Goal: Task Accomplishment & Management: Complete application form

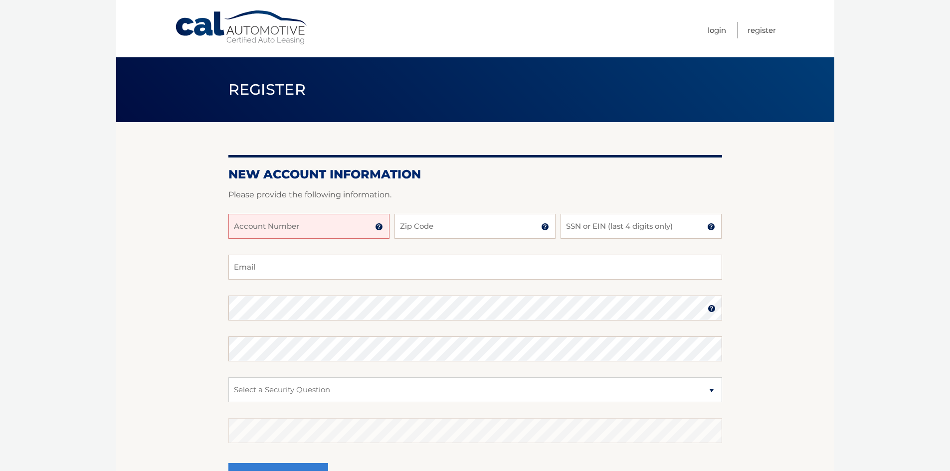
click at [270, 222] on input "Account Number" at bounding box center [308, 226] width 161 height 25
type input "44455990852"
click at [452, 220] on input "Zip Code" at bounding box center [475, 226] width 161 height 25
type input "07032"
click at [617, 230] on input "SSN or EIN (last 4 digits only)" at bounding box center [641, 226] width 161 height 25
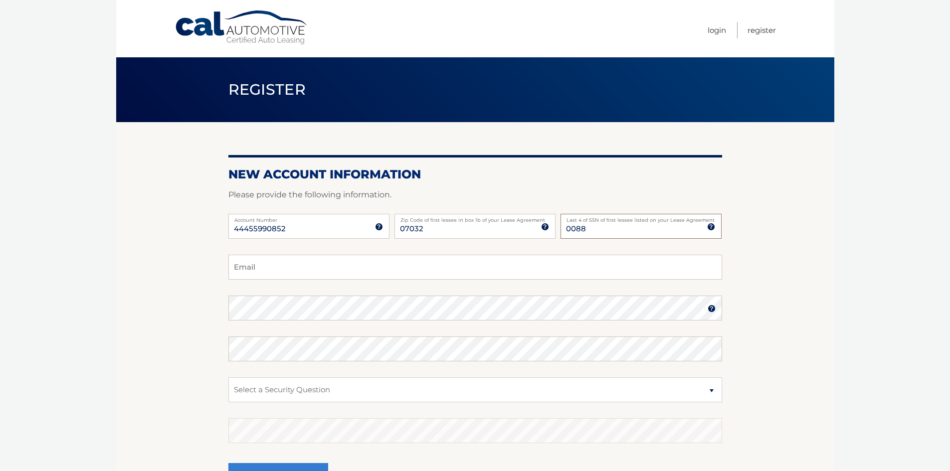
type input "0088"
click at [459, 265] on input "Email" at bounding box center [475, 267] width 494 height 25
type input "[EMAIL_ADDRESS][DOMAIN_NAME]"
click at [321, 395] on select "Select a Security Question What was the name of your elementary school? What is…" at bounding box center [475, 390] width 494 height 25
select select "2"
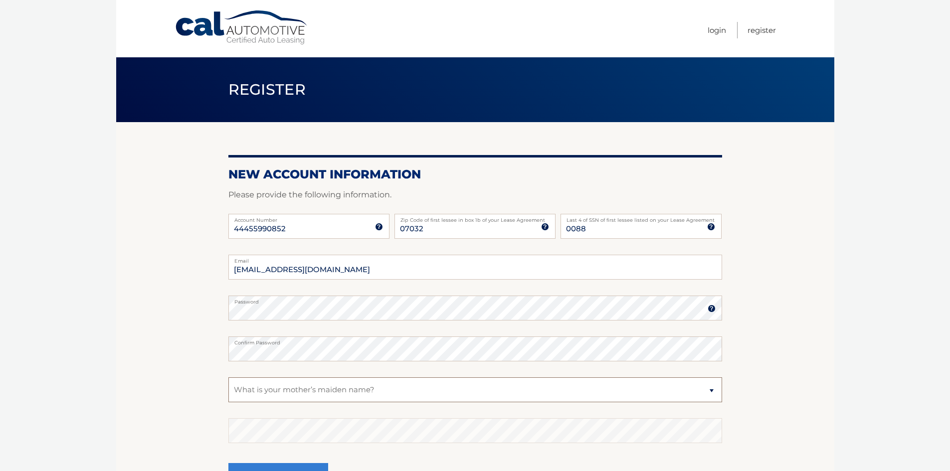
click at [228, 378] on select "Select a Security Question What was the name of your elementary school? What is…" at bounding box center [475, 390] width 494 height 25
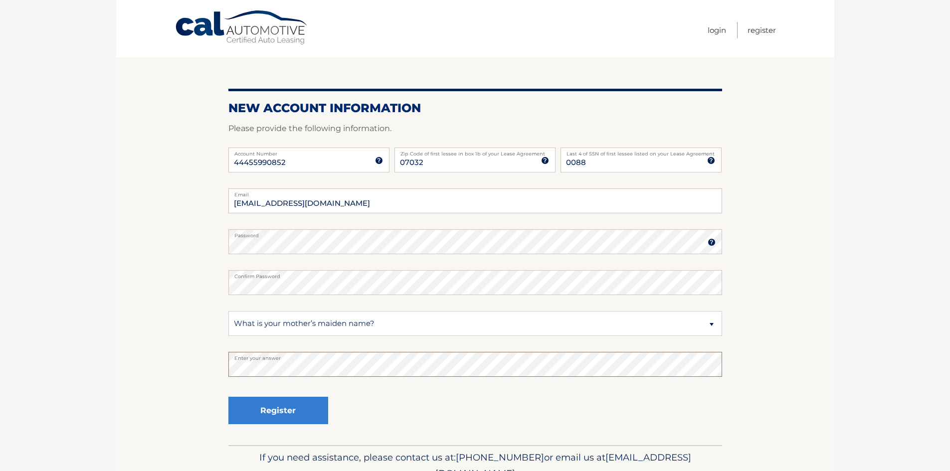
scroll to position [100, 0]
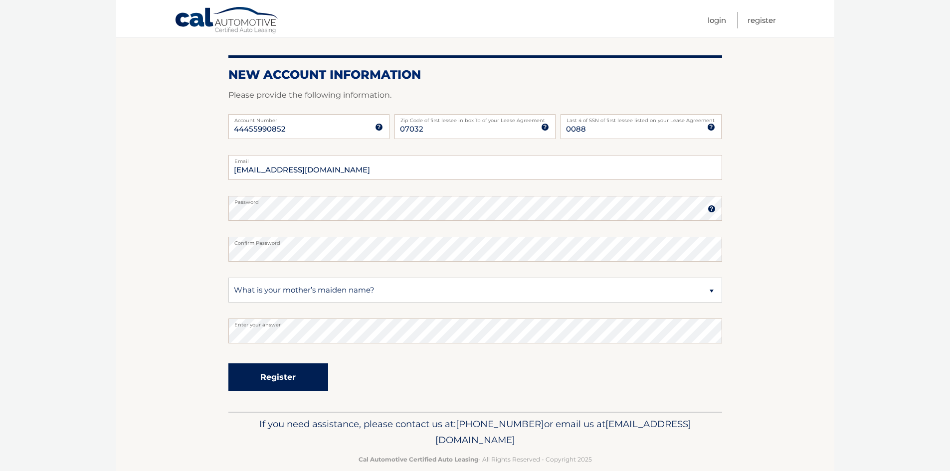
click at [288, 383] on button "Register" at bounding box center [278, 377] width 100 height 27
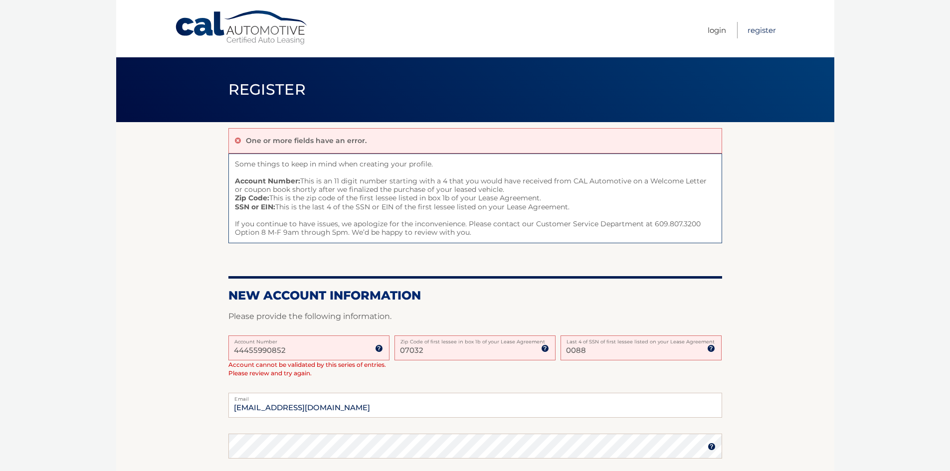
click at [760, 32] on link "Register" at bounding box center [762, 30] width 28 height 16
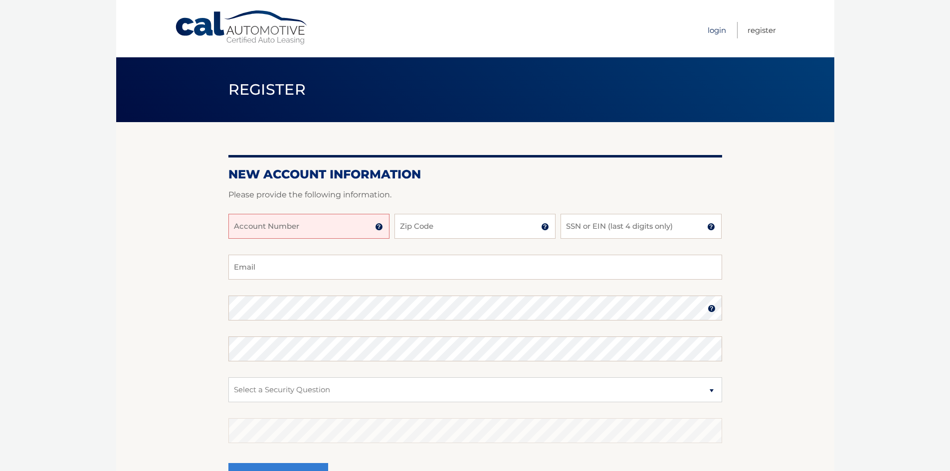
click at [723, 34] on link "Login" at bounding box center [717, 30] width 18 height 16
click at [276, 229] on input "Account Number" at bounding box center [308, 226] width 161 height 25
type input "44455990852"
click at [440, 225] on input "Zip Code" at bounding box center [475, 226] width 161 height 25
type input "08620"
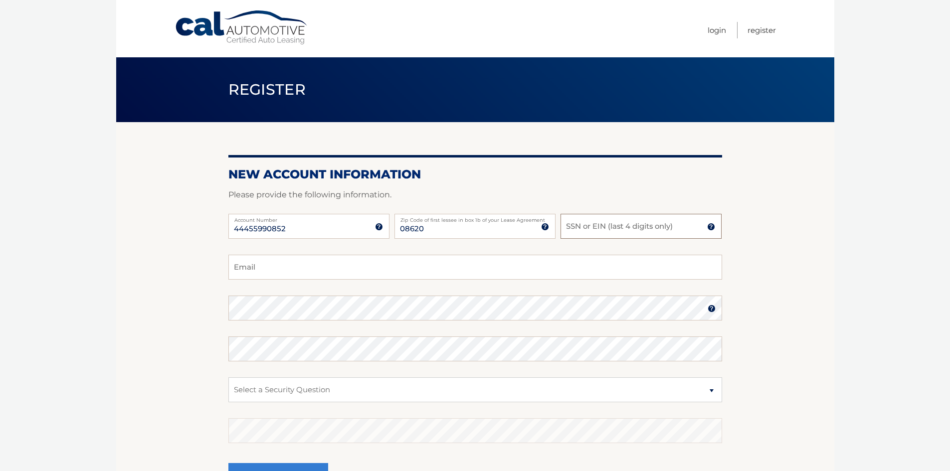
click at [616, 229] on input "SSN or EIN (last 4 digits only)" at bounding box center [641, 226] width 161 height 25
click at [545, 232] on div "44455990852 Account Number 11 digit account number provided on your coupon book…" at bounding box center [475, 234] width 494 height 41
type input "0088"
click at [346, 271] on input "Email" at bounding box center [475, 267] width 494 height 25
type input "exelion76@hotmail.com"
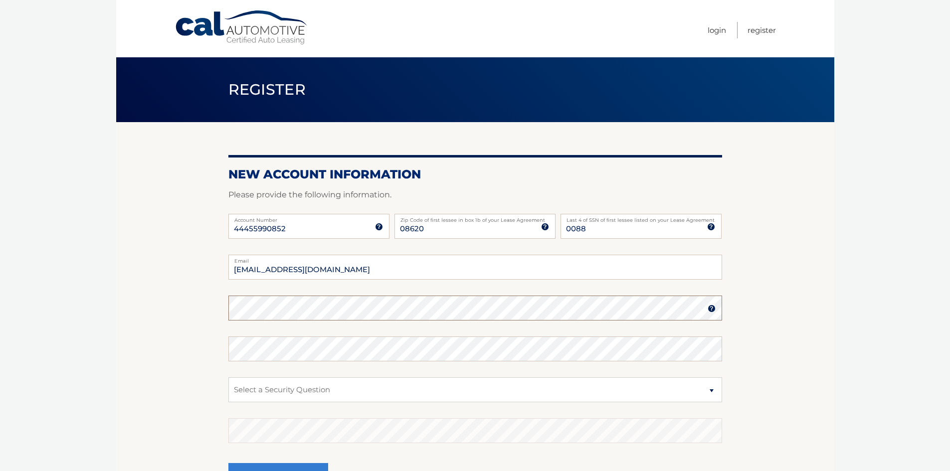
click at [217, 302] on section "New Account Information Please provide the following information. 44455990852 A…" at bounding box center [475, 317] width 718 height 390
click at [277, 394] on select "Select a Security Question What was the name of your elementary school? What is…" at bounding box center [475, 390] width 494 height 25
select select "2"
click at [228, 378] on select "Select a Security Question What was the name of your elementary school? What is…" at bounding box center [475, 390] width 494 height 25
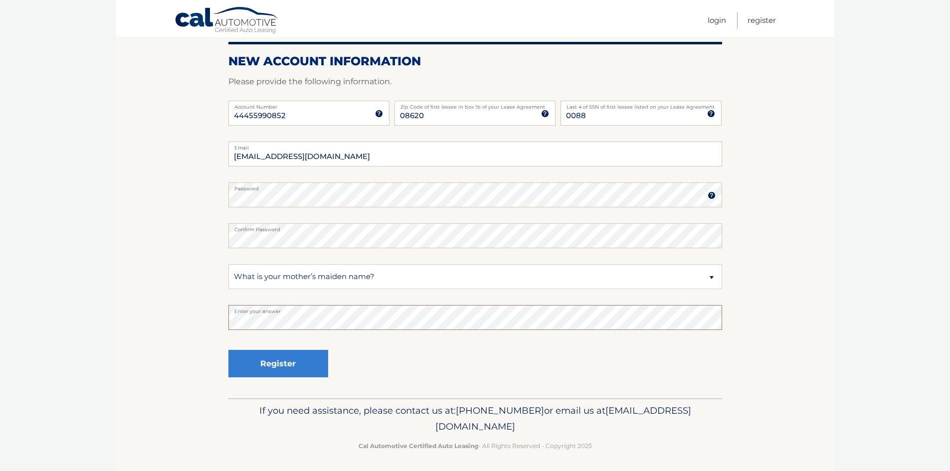
scroll to position [116, 0]
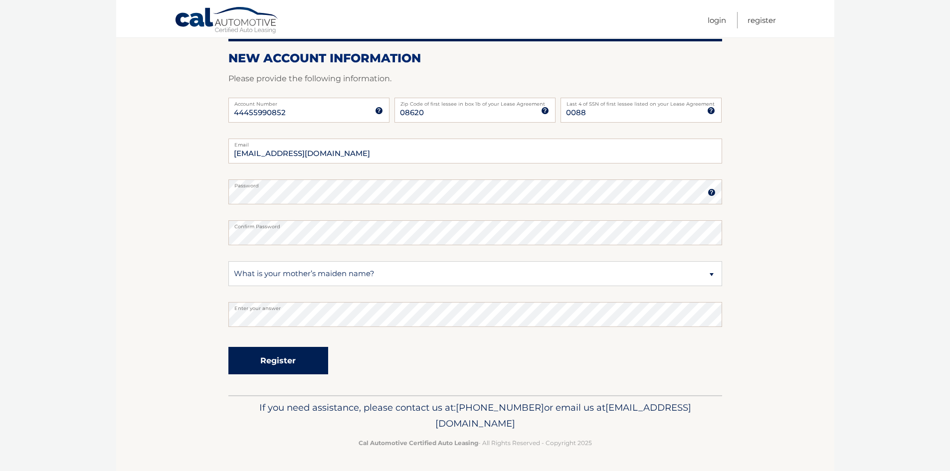
click at [262, 370] on button "Register" at bounding box center [278, 360] width 100 height 27
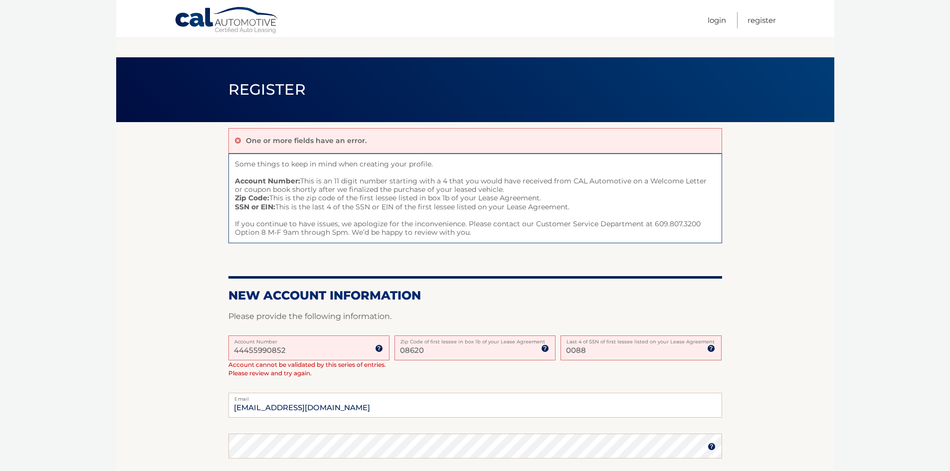
scroll to position [254, 0]
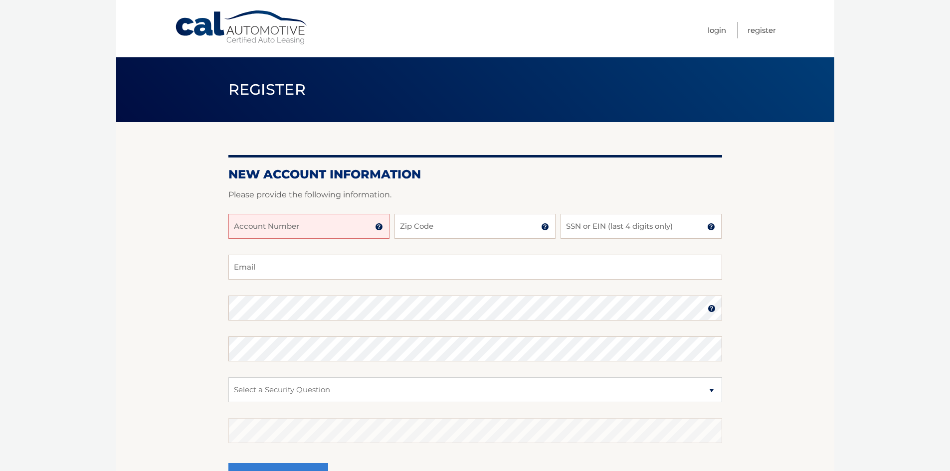
click at [324, 223] on input "Account Number" at bounding box center [308, 226] width 161 height 25
type input "44455990852"
click at [444, 227] on input "Zip Code" at bounding box center [475, 226] width 161 height 25
type input "07032"
click at [597, 228] on input "SSN or EIN (last 4 digits only)" at bounding box center [641, 226] width 161 height 25
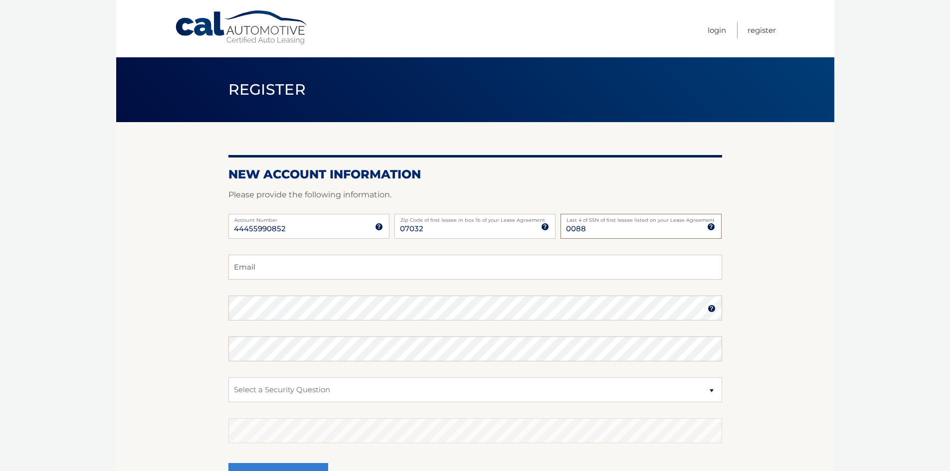
type input "0088"
click at [278, 271] on input "Email" at bounding box center [475, 267] width 494 height 25
type input "[EMAIL_ADDRESS][DOMAIN_NAME]"
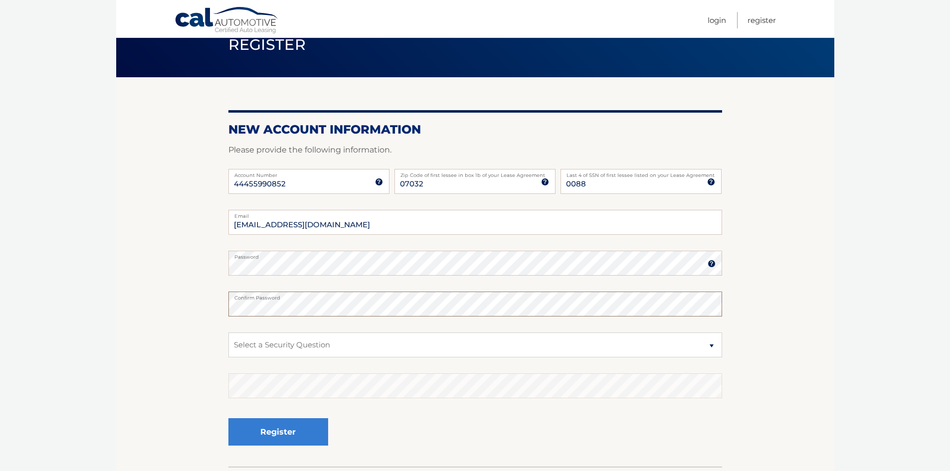
scroll to position [50, 0]
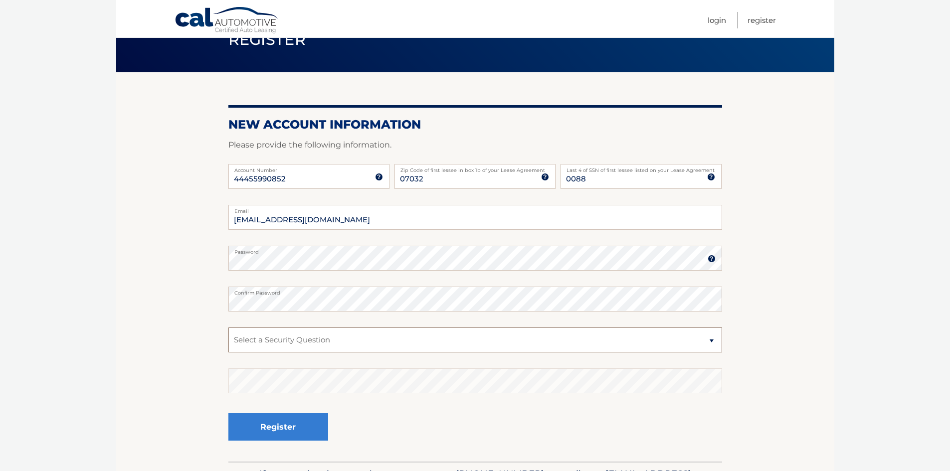
click at [269, 347] on select "Select a Security Question What was the name of your elementary school? What is…" at bounding box center [475, 340] width 494 height 25
select select "1"
click at [228, 328] on select "Select a Security Question What was the name of your elementary school? What is…" at bounding box center [475, 340] width 494 height 25
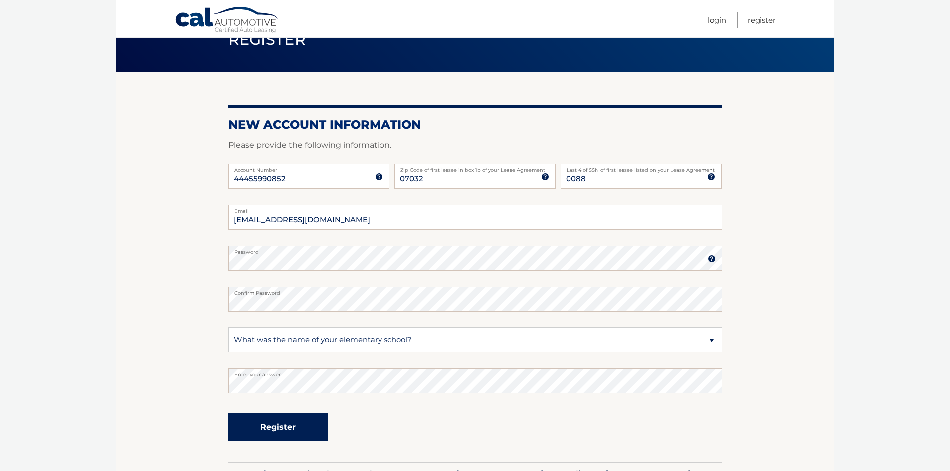
click at [300, 438] on button "Register" at bounding box center [278, 426] width 100 height 27
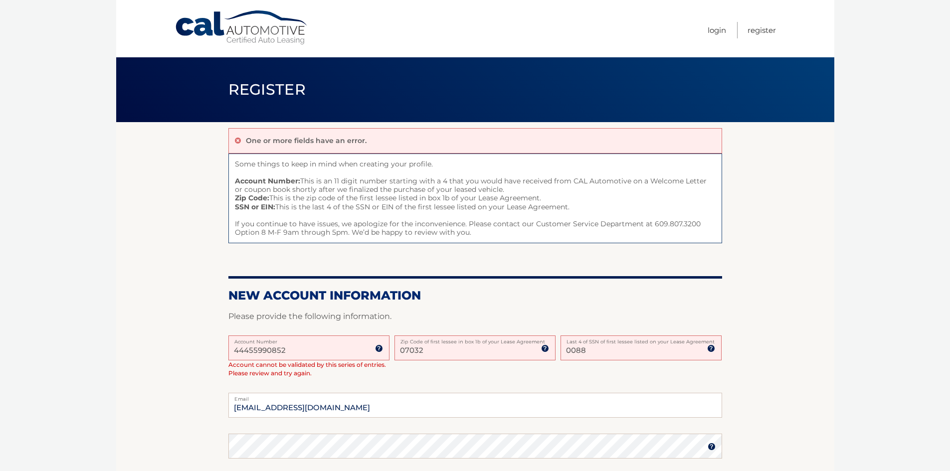
click at [378, 350] on img at bounding box center [379, 349] width 8 height 8
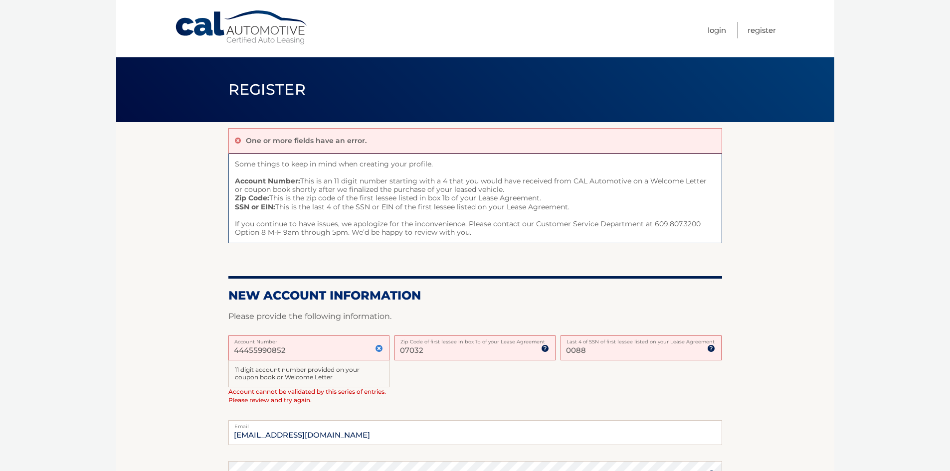
click at [378, 348] on img at bounding box center [379, 349] width 8 height 8
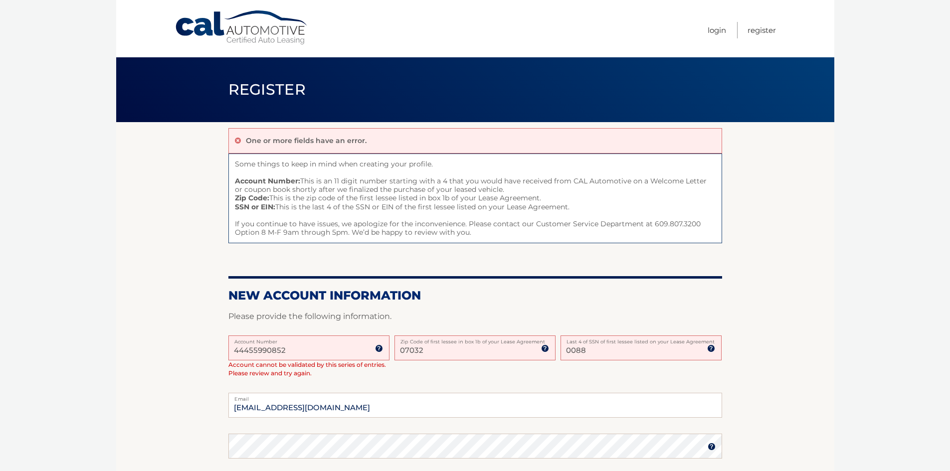
click at [378, 348] on img at bounding box center [379, 349] width 8 height 8
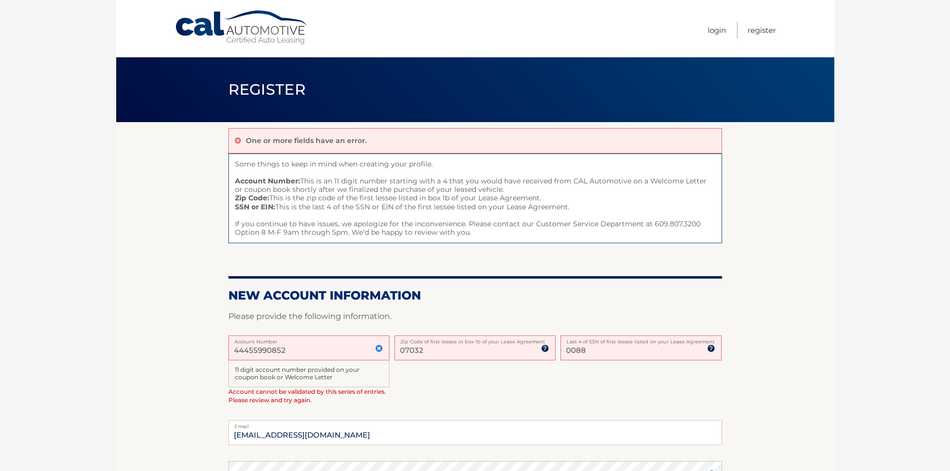
drag, startPoint x: 300, startPoint y: 351, endPoint x: 214, endPoint y: 354, distance: 86.3
click at [214, 354] on section "One or more fields have an error. Some things to keep in mind when creating you…" at bounding box center [475, 399] width 718 height 555
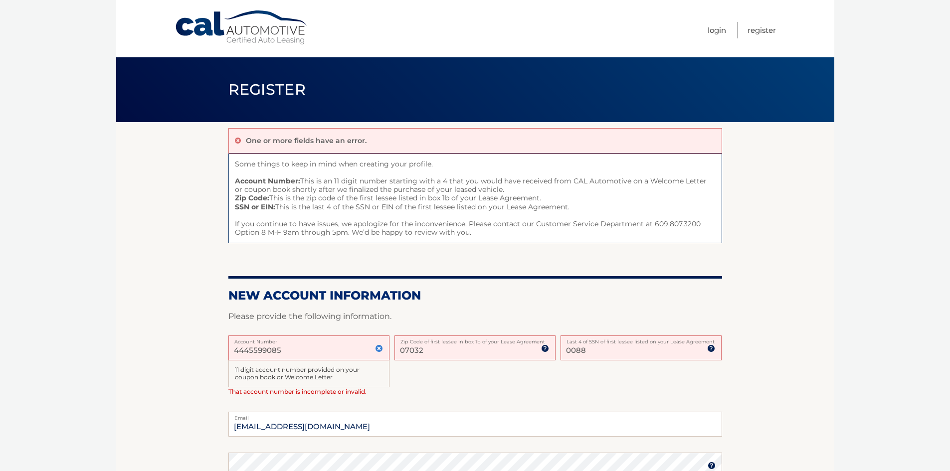
type input "44455990852"
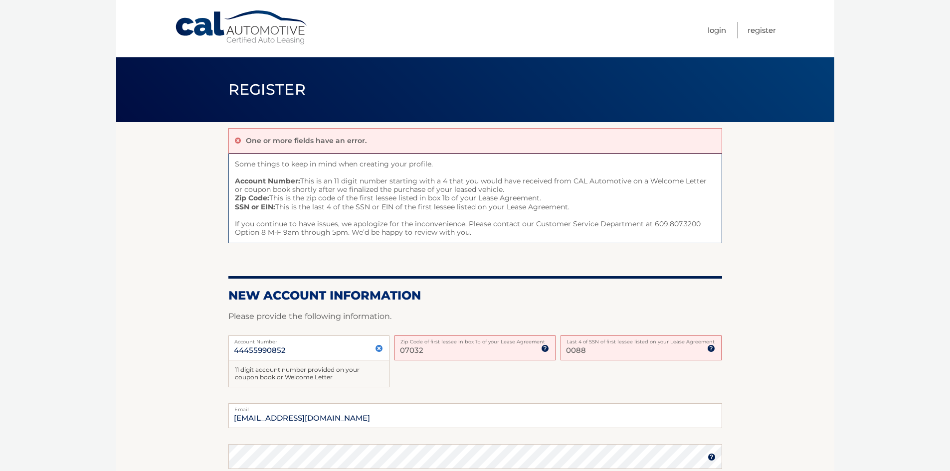
click at [422, 380] on div "44455990852 Account Number 11 digit account number provided on your coupon book…" at bounding box center [475, 370] width 494 height 68
click at [430, 353] on input "07032" at bounding box center [475, 348] width 161 height 25
drag, startPoint x: 431, startPoint y: 353, endPoint x: 391, endPoint y: 354, distance: 40.9
click at [391, 354] on div "44455990852 Account Number 11 digit account number provided on your coupon book…" at bounding box center [475, 370] width 494 height 68
type input "07032"
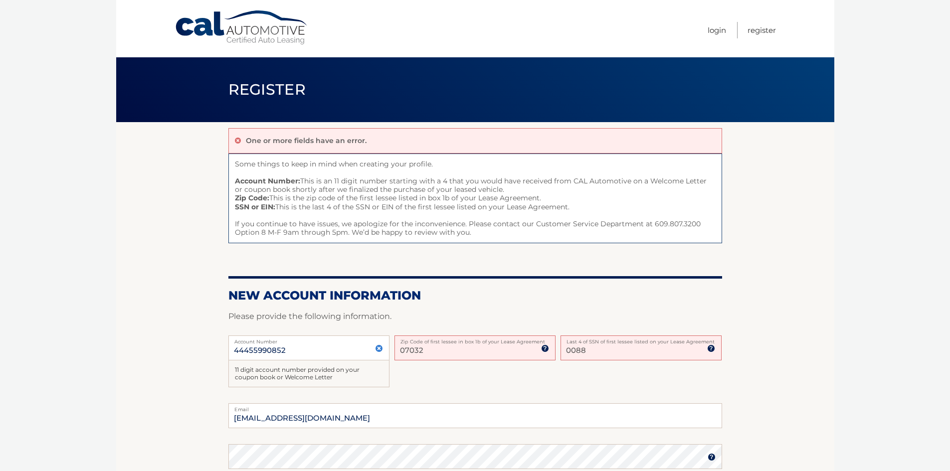
click at [598, 356] on input "0088" at bounding box center [641, 348] width 161 height 25
drag, startPoint x: 592, startPoint y: 354, endPoint x: 556, endPoint y: 351, distance: 36.0
click at [556, 351] on div "44455990852 Account Number 11 digit account number provided on your coupon book…" at bounding box center [475, 370] width 494 height 68
type input "0088"
click at [422, 386] on div "44455990852 Account Number 11 digit account number provided on your coupon book…" at bounding box center [475, 370] width 494 height 68
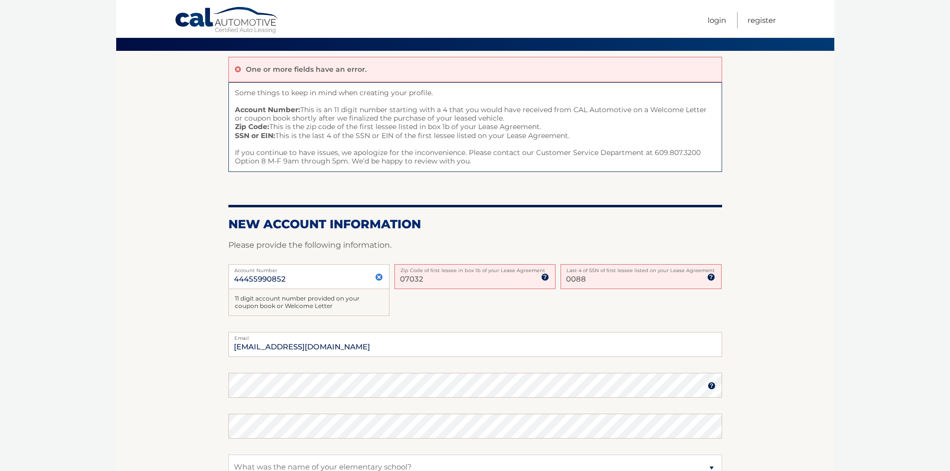
scroll to position [100, 0]
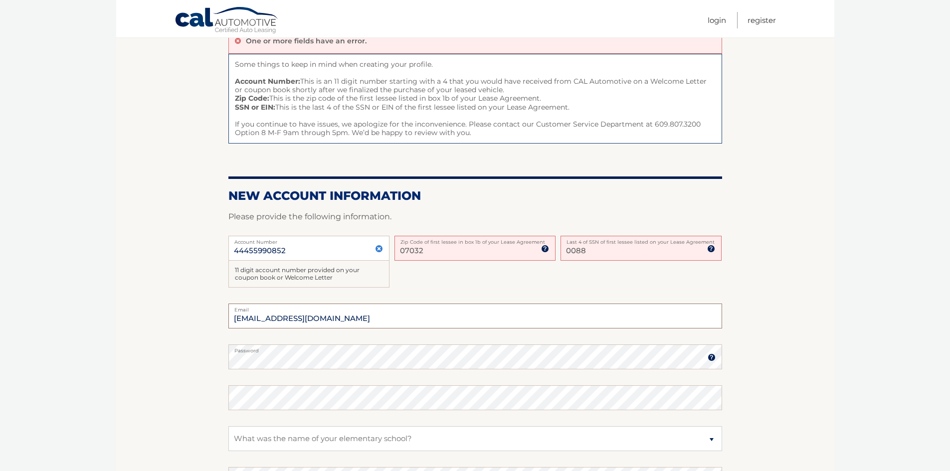
drag, startPoint x: 335, startPoint y: 322, endPoint x: 222, endPoint y: 332, distance: 113.7
click at [222, 332] on section "One or more fields have an error. Some things to keep in mind when creating you…" at bounding box center [475, 291] width 718 height 538
type input "castromichaela84@gmail.com"
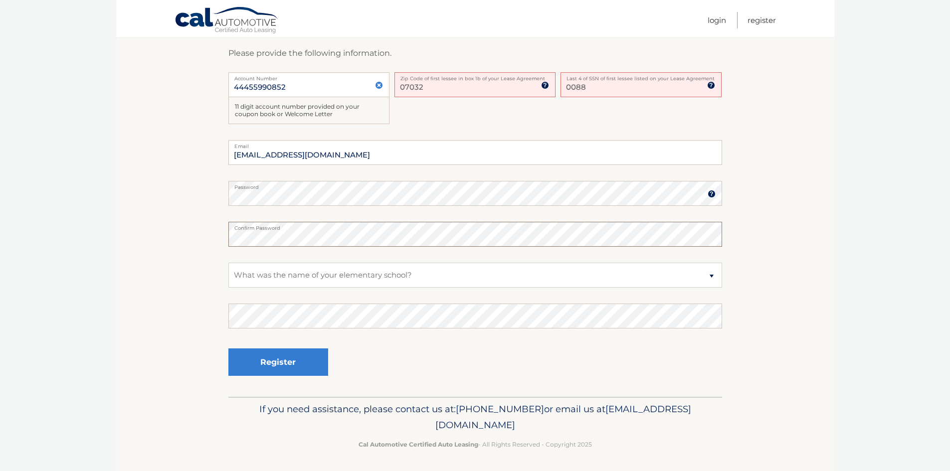
scroll to position [265, 0]
click at [274, 275] on select "Select a Security Question What was the name of your elementary school? What is…" at bounding box center [475, 273] width 494 height 25
select select "3"
click at [228, 261] on select "Select a Security Question What was the name of your elementary school? What is…" at bounding box center [475, 273] width 494 height 25
click at [292, 367] on button "Register" at bounding box center [278, 360] width 100 height 27
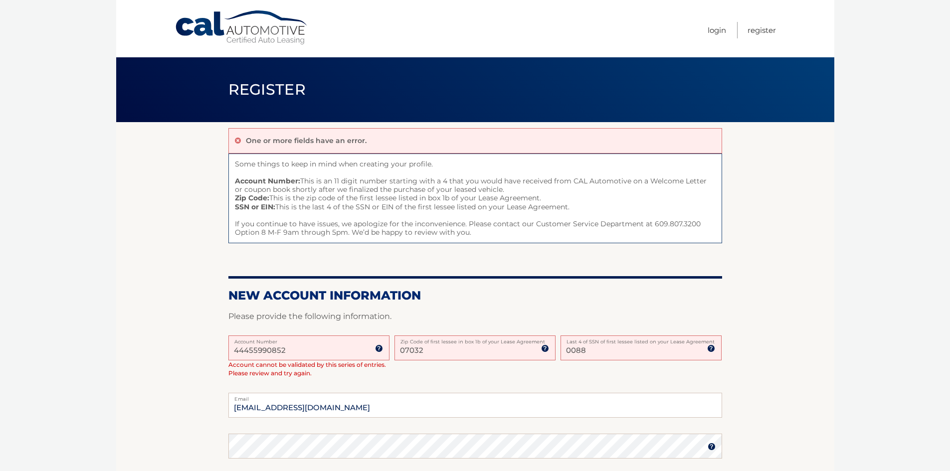
drag, startPoint x: 429, startPoint y: 354, endPoint x: 396, endPoint y: 357, distance: 33.1
click at [396, 357] on input "07032" at bounding box center [475, 348] width 161 height 25
click at [770, 29] on link "Register" at bounding box center [762, 30] width 28 height 16
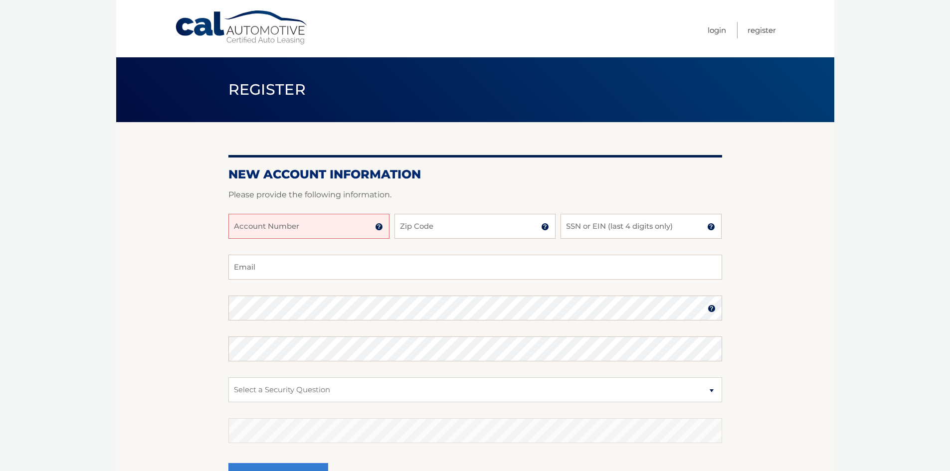
click at [307, 230] on input "Account Number" at bounding box center [308, 226] width 161 height 25
click at [280, 230] on input "44455990885" at bounding box center [308, 226] width 161 height 25
click at [290, 230] on input "4445599085" at bounding box center [308, 226] width 161 height 25
type input "44455990852"
click at [421, 221] on input "Zip Code" at bounding box center [475, 226] width 161 height 25
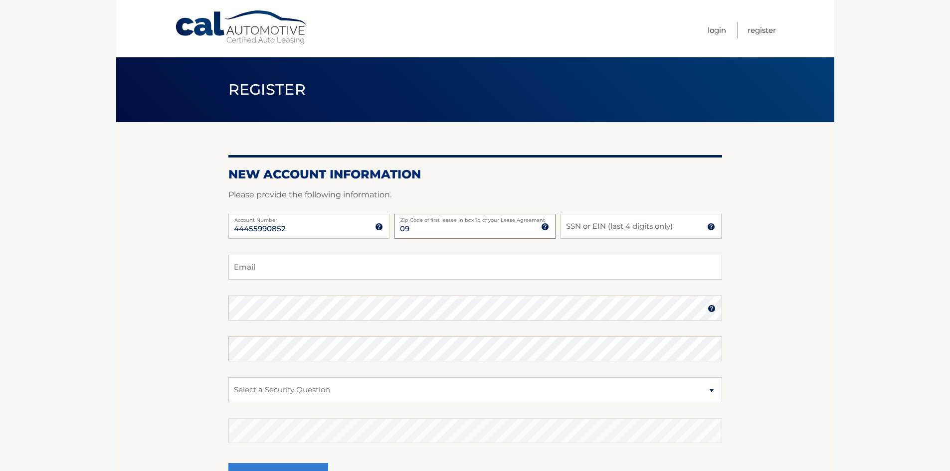
type input "0"
click at [541, 228] on img at bounding box center [545, 227] width 8 height 8
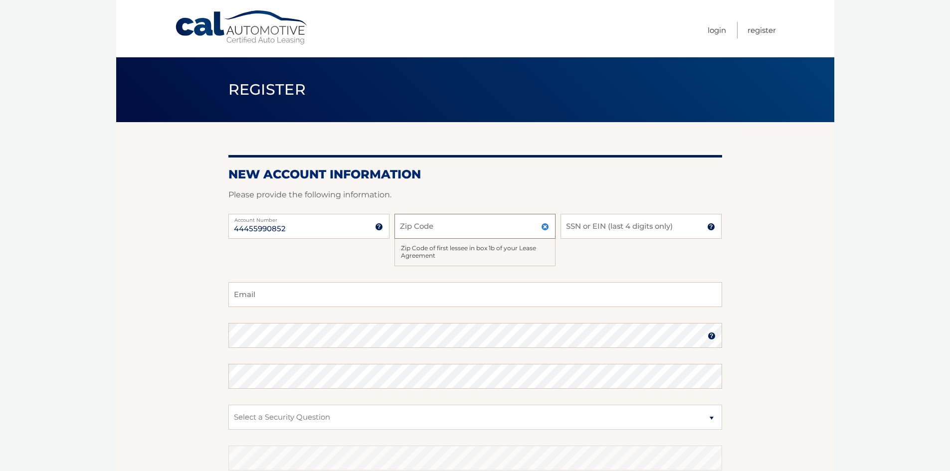
click at [438, 227] on input "Zip Code" at bounding box center [475, 226] width 161 height 25
click at [425, 231] on input "Zip Code" at bounding box center [475, 226] width 161 height 25
click at [400, 252] on div "Zip Code of first lessee in box 1b of your Lease Agreement" at bounding box center [475, 252] width 161 height 27
drag, startPoint x: 493, startPoint y: 227, endPoint x: 487, endPoint y: 229, distance: 6.3
click at [487, 229] on input "Zip Code" at bounding box center [475, 226] width 161 height 25
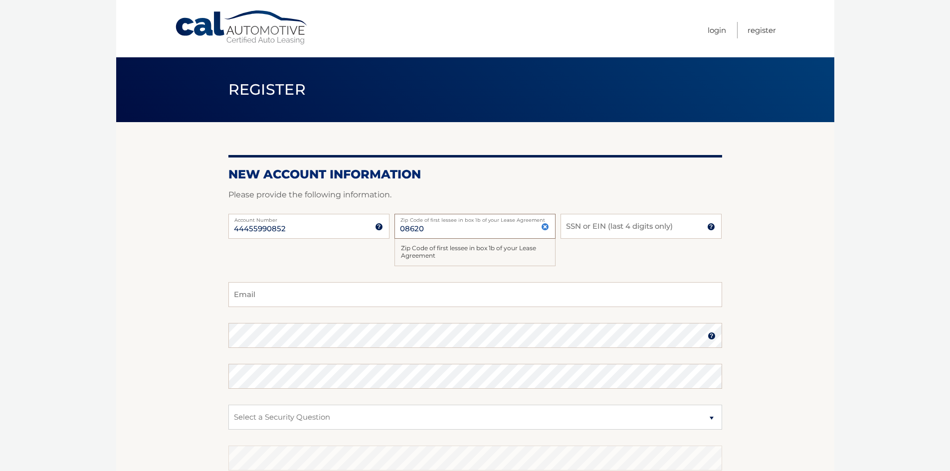
type input "08620"
click at [592, 238] on input "SSN or EIN (last 4 digits only)" at bounding box center [641, 226] width 161 height 25
type input "0088"
click at [610, 245] on div "44455990852 Account Number 11 digit account number provided on your coupon book…" at bounding box center [475, 248] width 494 height 68
click at [722, 29] on link "Login" at bounding box center [717, 30] width 18 height 16
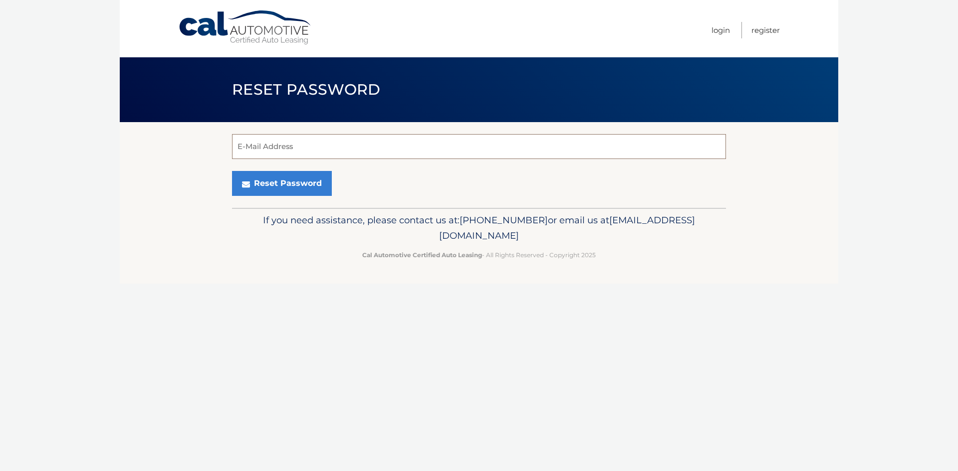
click at [309, 151] on input "E-Mail Address" at bounding box center [479, 146] width 494 height 25
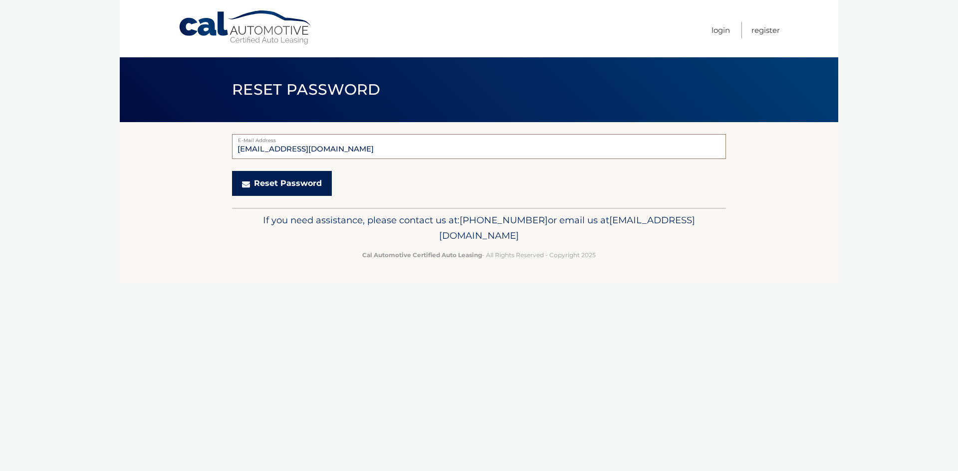
type input "[EMAIL_ADDRESS][DOMAIN_NAME]"
click at [300, 183] on button "Reset Password" at bounding box center [282, 183] width 100 height 25
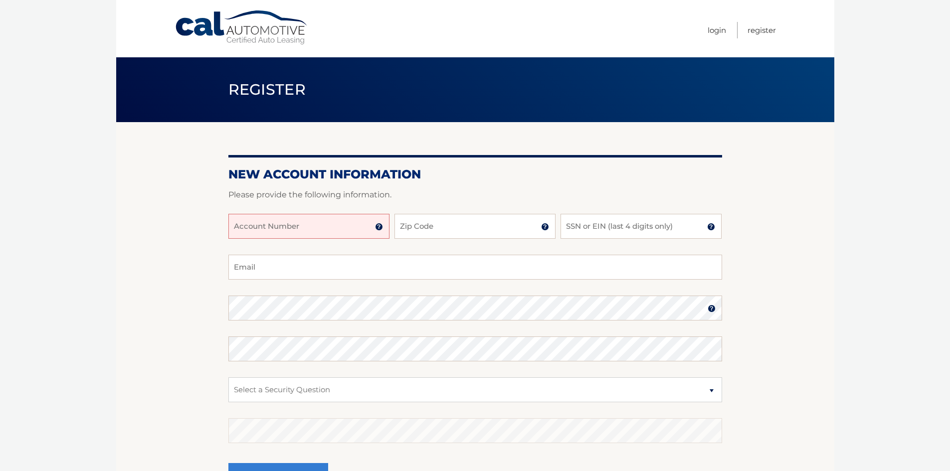
drag, startPoint x: 379, startPoint y: 227, endPoint x: 378, endPoint y: 221, distance: 5.6
click at [378, 221] on input "Account Number" at bounding box center [308, 226] width 161 height 25
click at [380, 224] on img at bounding box center [379, 227] width 8 height 8
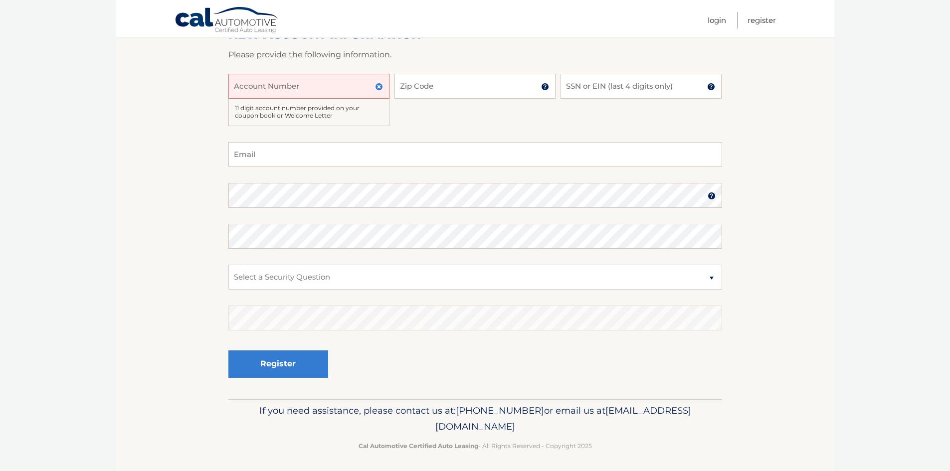
scroll to position [144, 0]
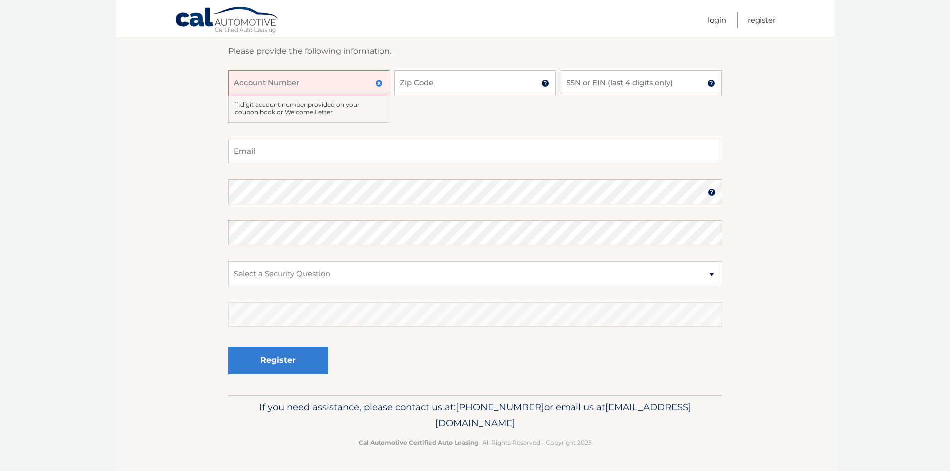
click at [381, 84] on img at bounding box center [379, 83] width 8 height 8
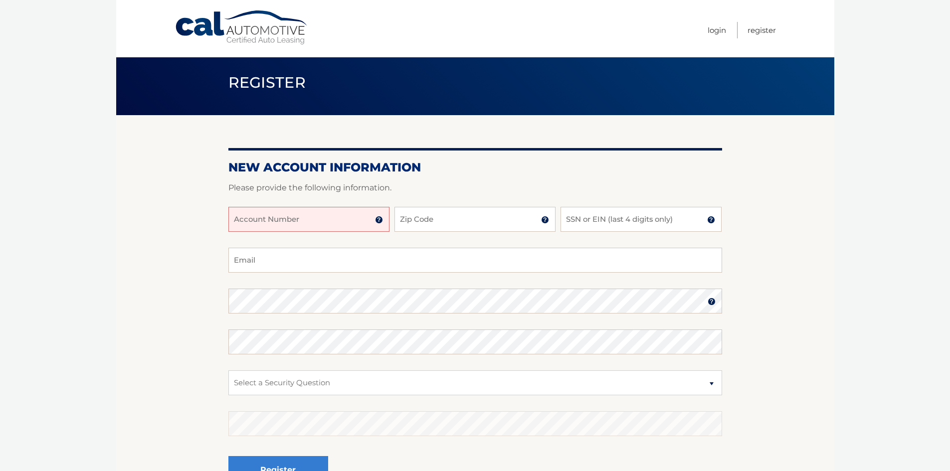
scroll to position [0, 0]
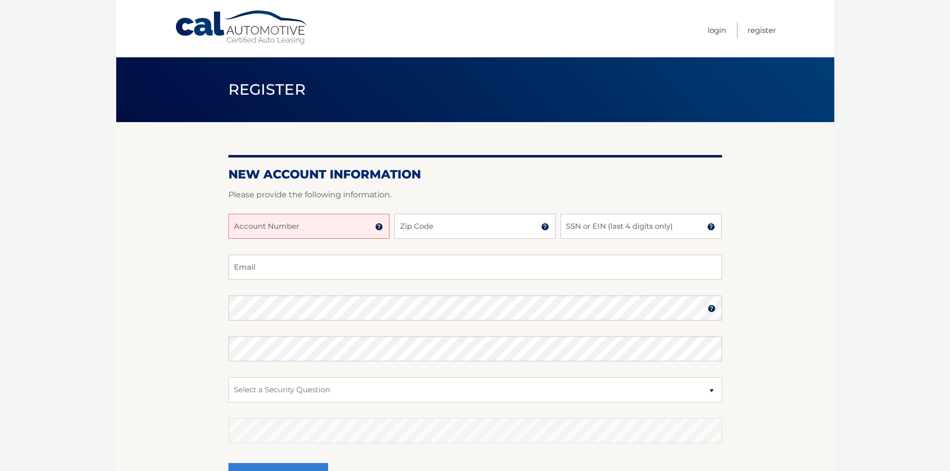
click at [256, 233] on input "Account Number" at bounding box center [308, 226] width 161 height 25
click at [380, 229] on img at bounding box center [379, 227] width 8 height 8
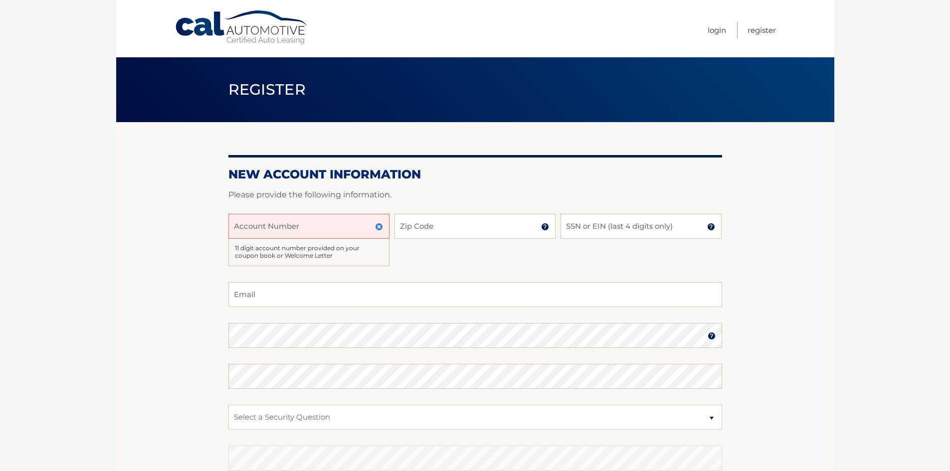
click at [379, 227] on img at bounding box center [379, 227] width 8 height 8
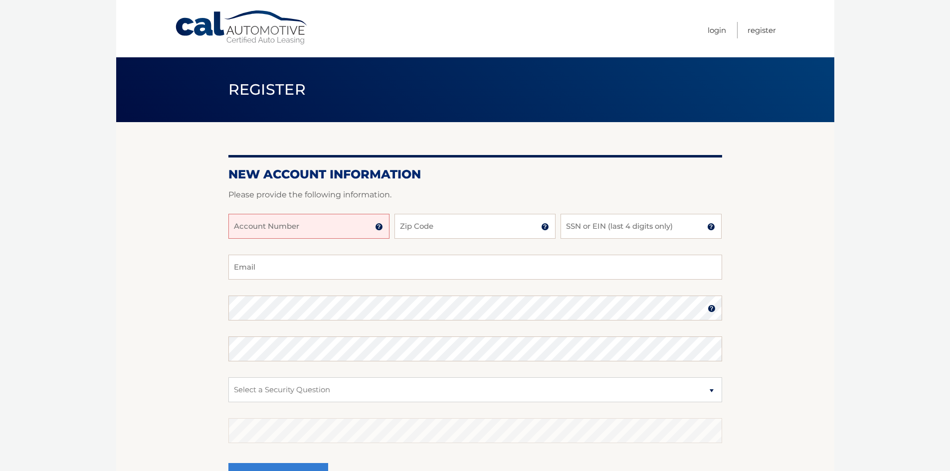
click at [327, 237] on input "Account Number" at bounding box center [308, 226] width 161 height 25
type input "44455990852"
click at [228, 463] on button "Register" at bounding box center [278, 476] width 100 height 27
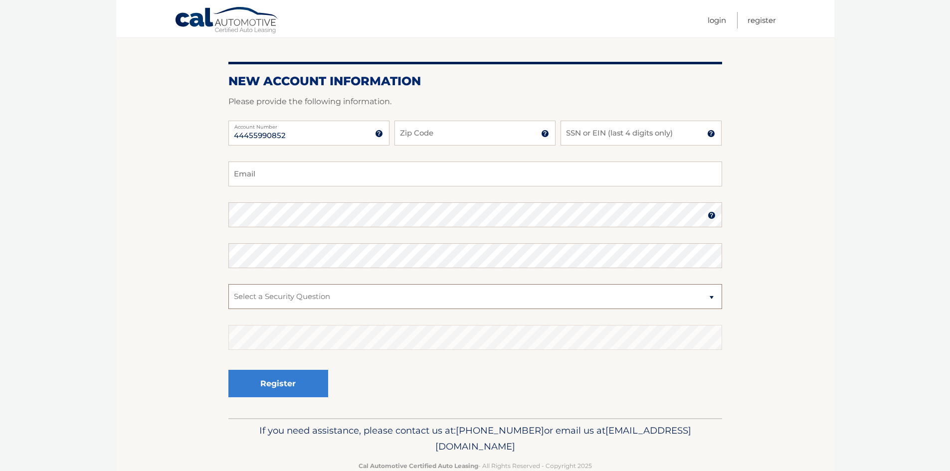
scroll to position [100, 0]
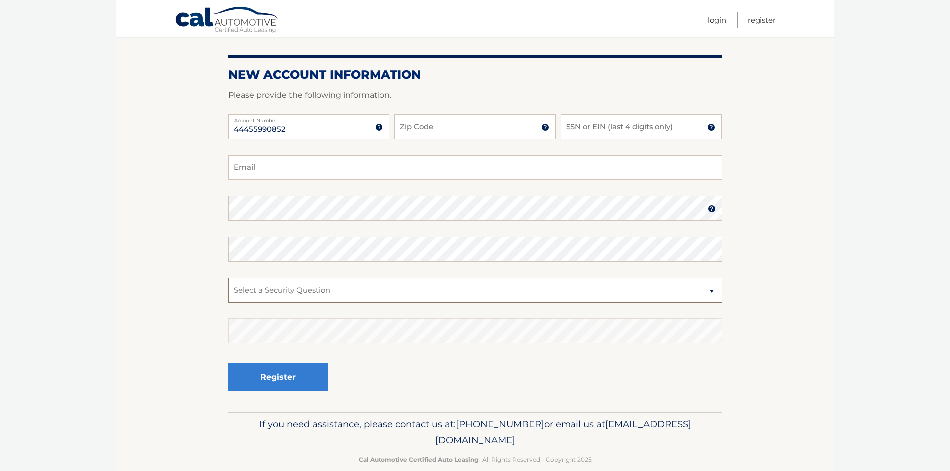
click at [368, 289] on select "Select a Security Question What was the name of your elementary school? What is…" at bounding box center [475, 290] width 494 height 25
click at [228, 278] on select "Select a Security Question What was the name of your elementary school? What is…" at bounding box center [475, 290] width 494 height 25
click at [356, 317] on fieldset "Email Password Password should be a minimum of 6 characters and is case sensiti…" at bounding box center [475, 283] width 494 height 257
click at [304, 373] on button "Register" at bounding box center [278, 377] width 100 height 27
click at [438, 293] on select "Select a Security Question What was the name of your elementary school? What is…" at bounding box center [475, 290] width 494 height 25
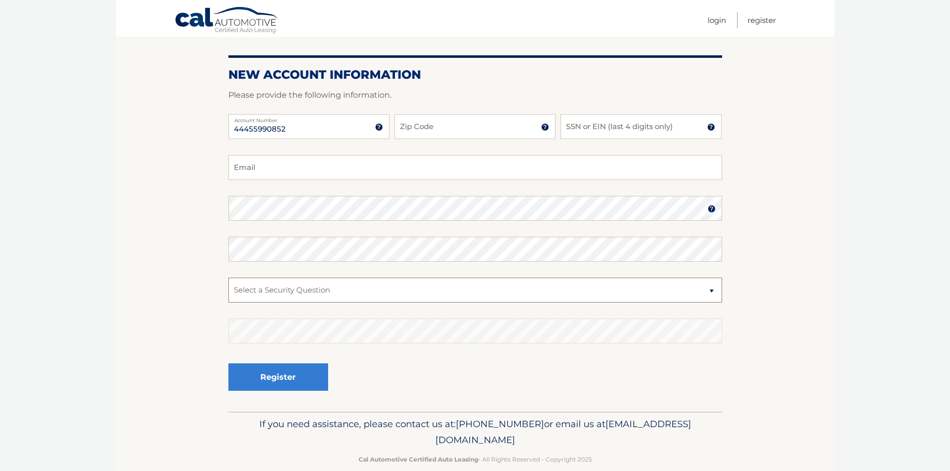
select select "2"
click at [228, 278] on select "Select a Security Question What was the name of your elementary school? What is…" at bounding box center [475, 290] width 494 height 25
click at [283, 372] on button "Register" at bounding box center [278, 377] width 100 height 27
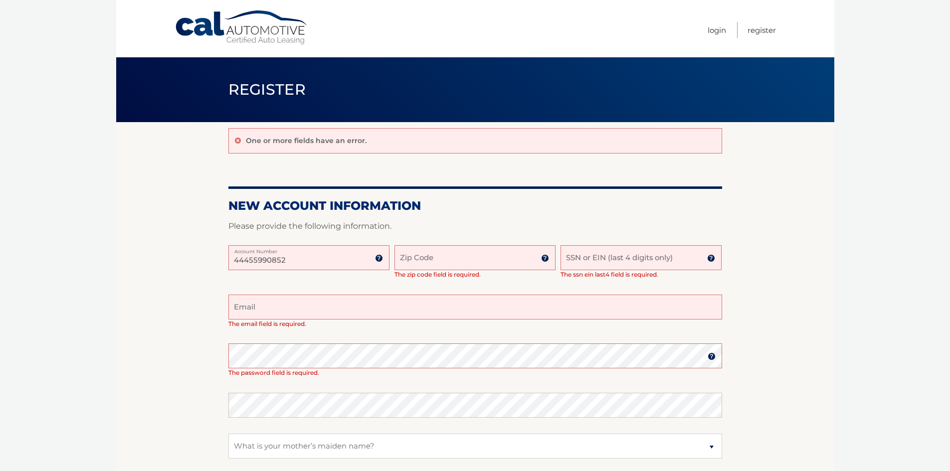
click at [310, 263] on input "44455990852" at bounding box center [308, 257] width 161 height 25
click at [379, 255] on img at bounding box center [379, 258] width 8 height 8
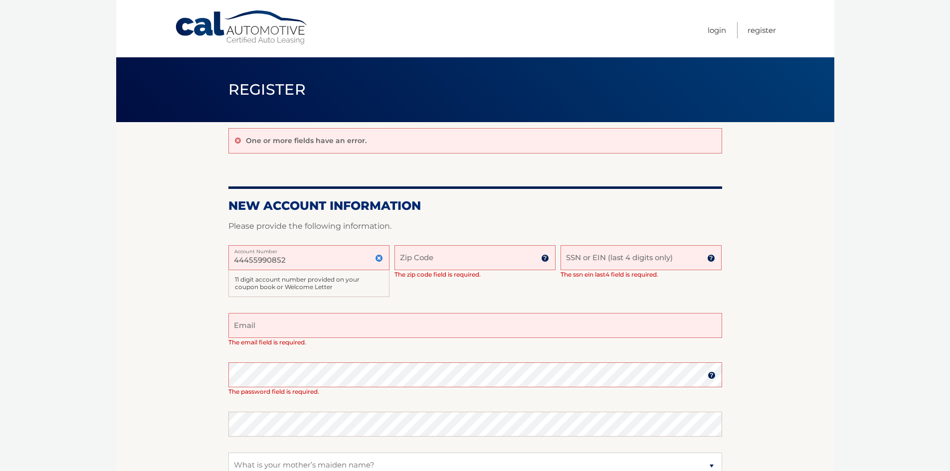
click at [379, 255] on img at bounding box center [379, 258] width 8 height 8
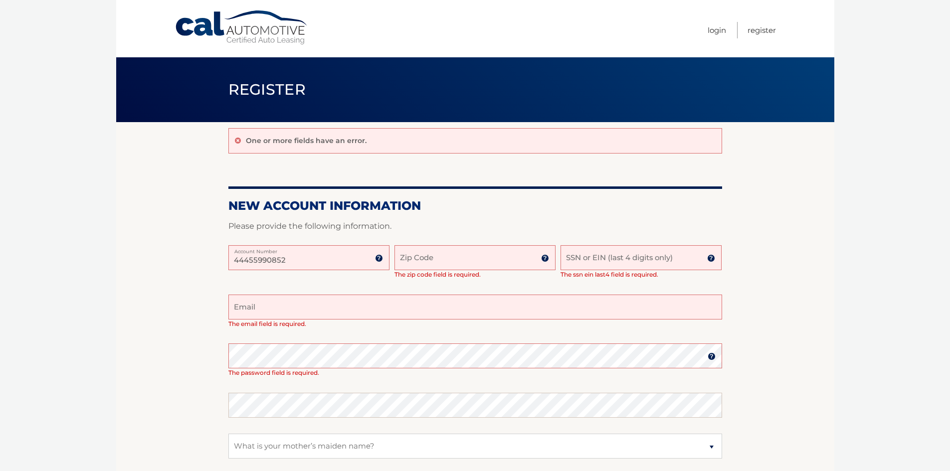
click at [347, 252] on label "Account Number" at bounding box center [308, 249] width 161 height 8
click at [347, 252] on input "44455990852" at bounding box center [308, 257] width 161 height 25
click at [418, 256] on input "Zip Code" at bounding box center [475, 257] width 161 height 25
type input "07202"
click at [579, 259] on input "SSN or EIN (last 4 digits only)" at bounding box center [641, 257] width 161 height 25
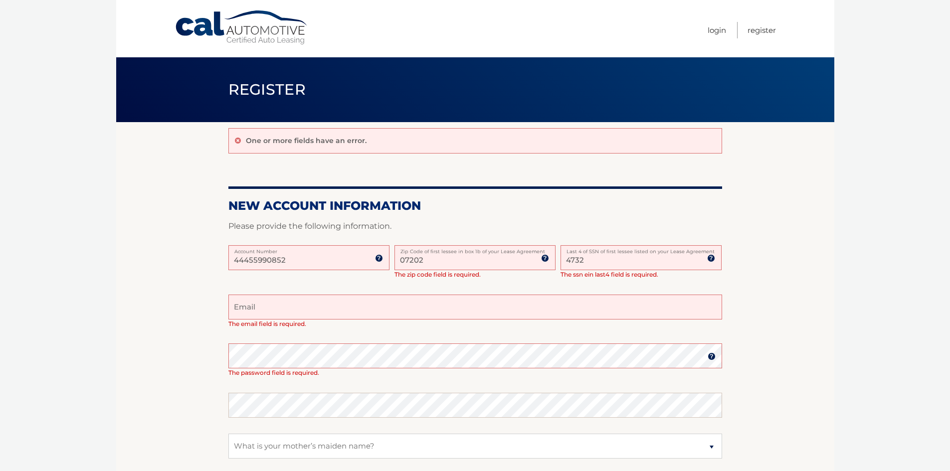
type input "4732"
click at [510, 304] on input "Email" at bounding box center [475, 307] width 494 height 25
click at [461, 315] on input "Email" at bounding box center [475, 307] width 494 height 25
type input "[EMAIL_ADDRESS][DOMAIN_NAME]"
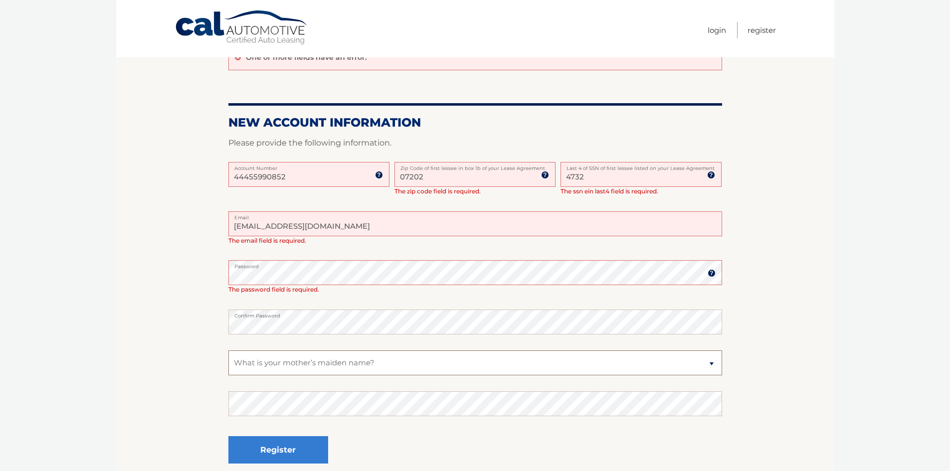
scroll to position [173, 0]
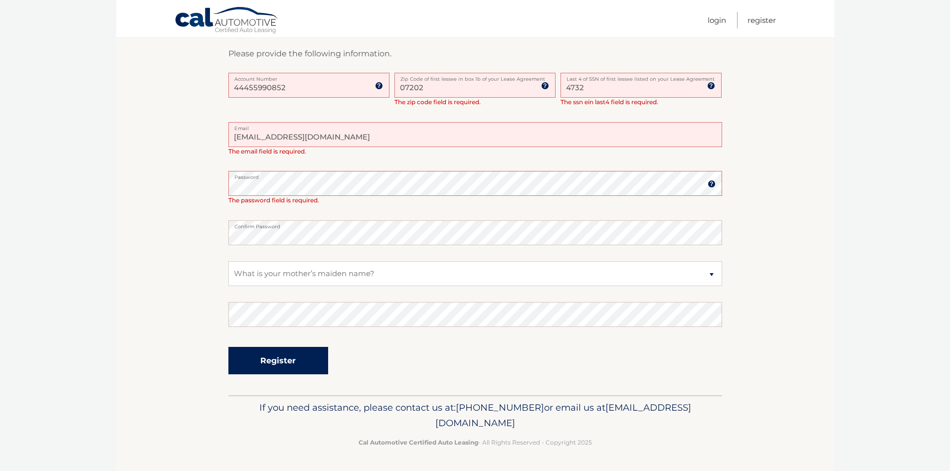
click at [323, 356] on button "Register" at bounding box center [278, 360] width 100 height 27
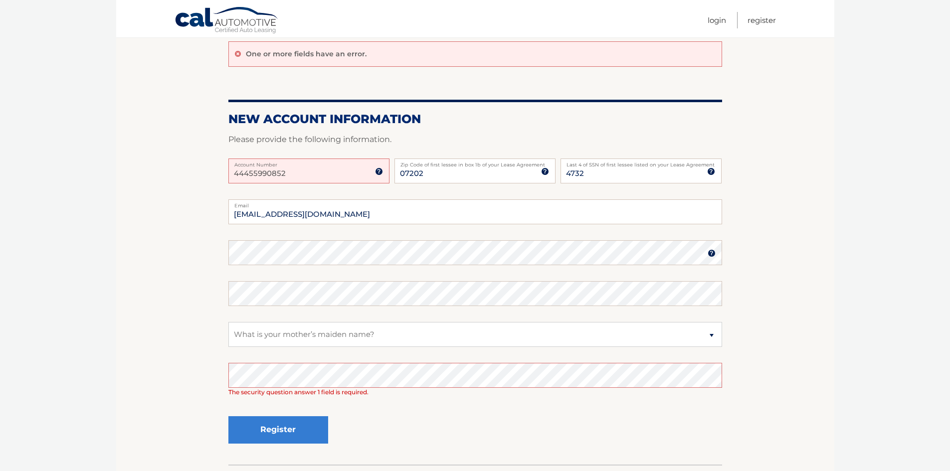
scroll to position [150, 0]
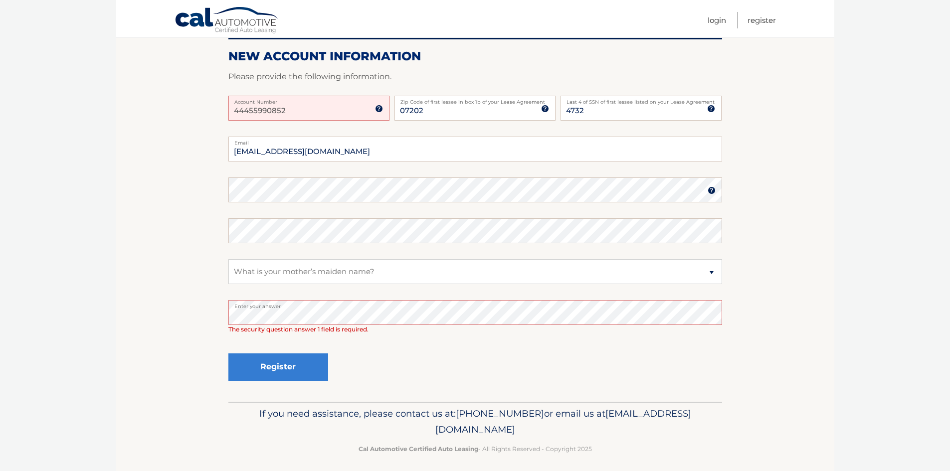
click at [228, 354] on button "Register" at bounding box center [278, 367] width 100 height 27
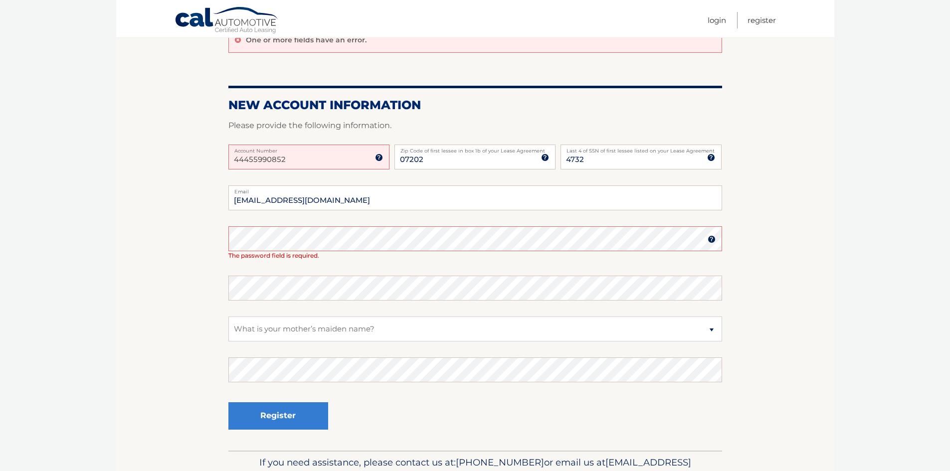
scroll to position [56, 0]
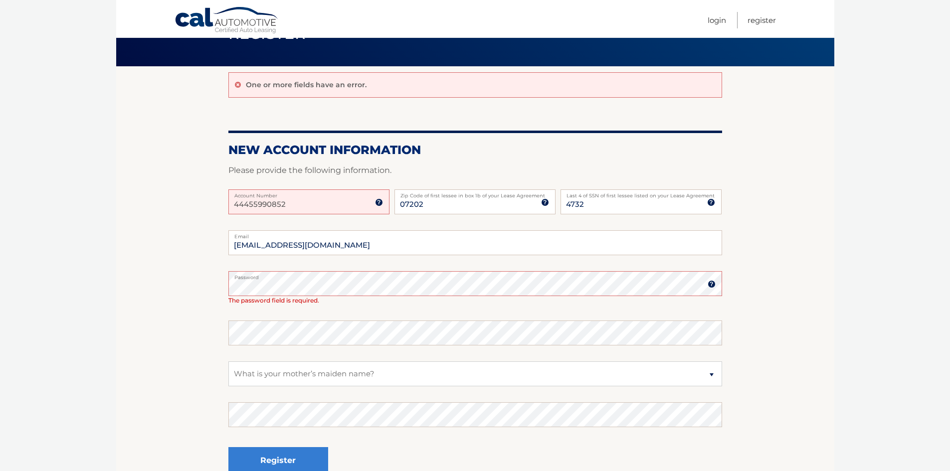
click at [709, 285] on div "Password" at bounding box center [475, 283] width 494 height 25
click at [710, 285] on img at bounding box center [712, 284] width 8 height 8
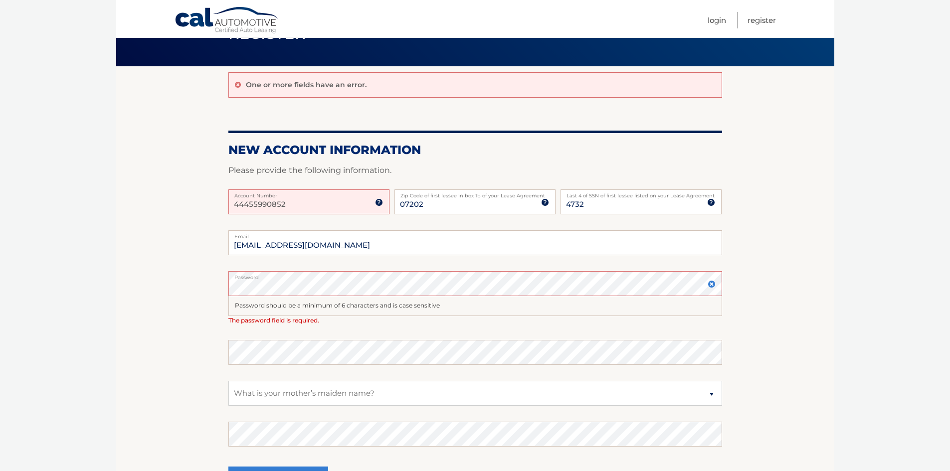
click at [710, 284] on img at bounding box center [712, 284] width 8 height 8
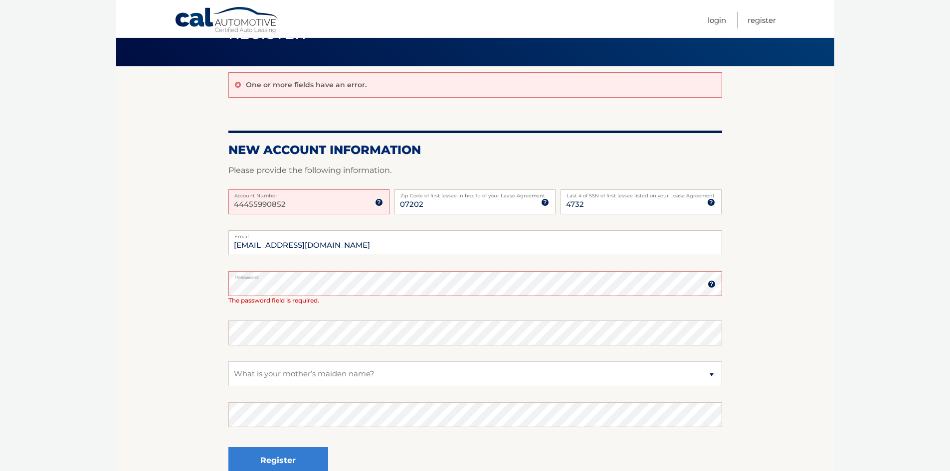
click at [710, 284] on img at bounding box center [712, 284] width 8 height 8
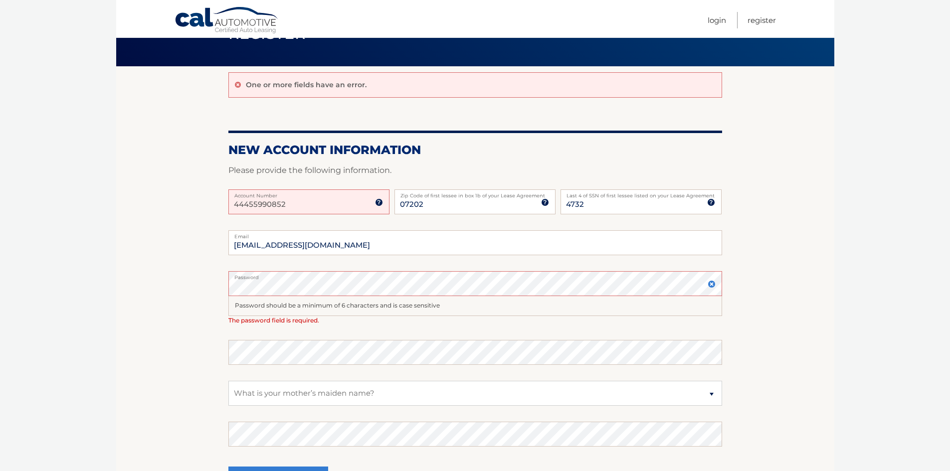
click at [710, 288] on img at bounding box center [712, 284] width 8 height 8
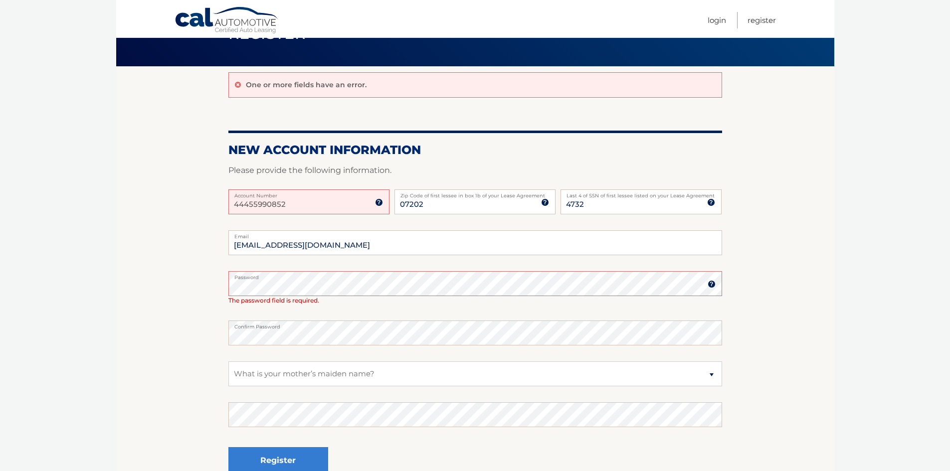
click at [224, 292] on section "One or more fields have an error. New Account Information Please provide the fo…" at bounding box center [475, 280] width 718 height 429
click at [278, 458] on button "Register" at bounding box center [278, 460] width 100 height 27
